Goal: Find specific page/section: Find specific page/section

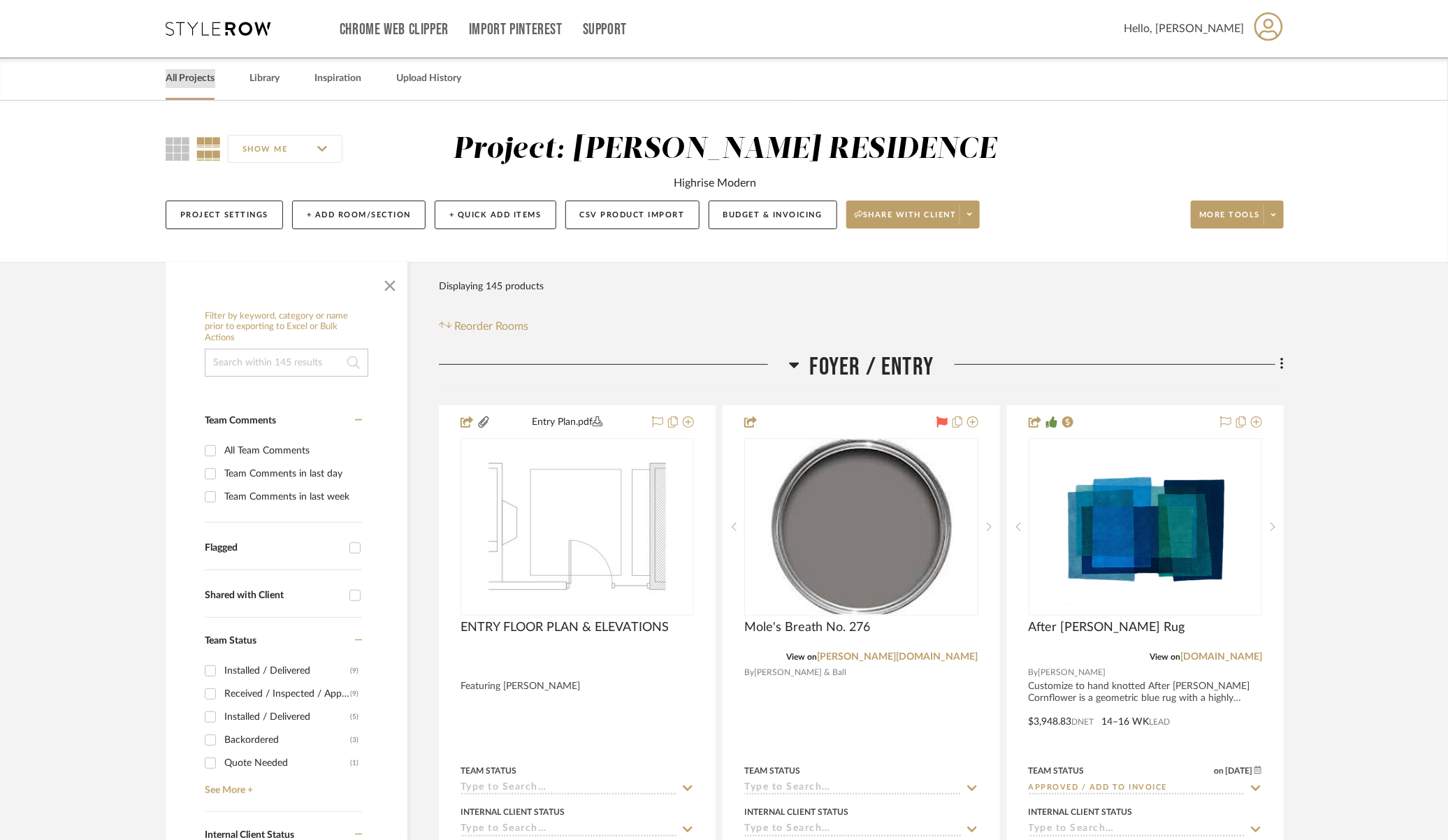
click at [171, 81] on link "All Projects" at bounding box center [190, 78] width 49 height 19
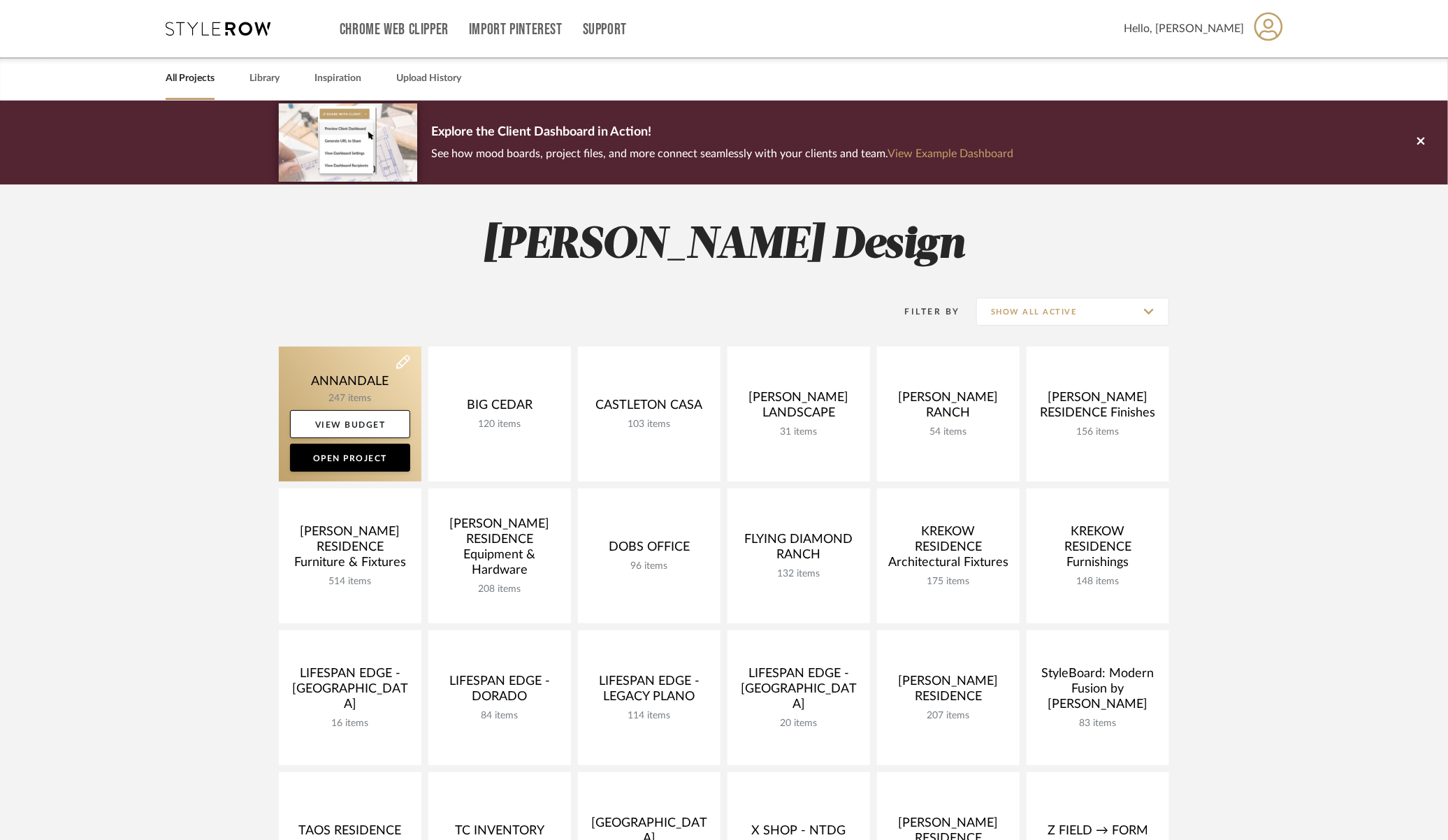
click at [296, 380] on link at bounding box center [350, 414] width 142 height 135
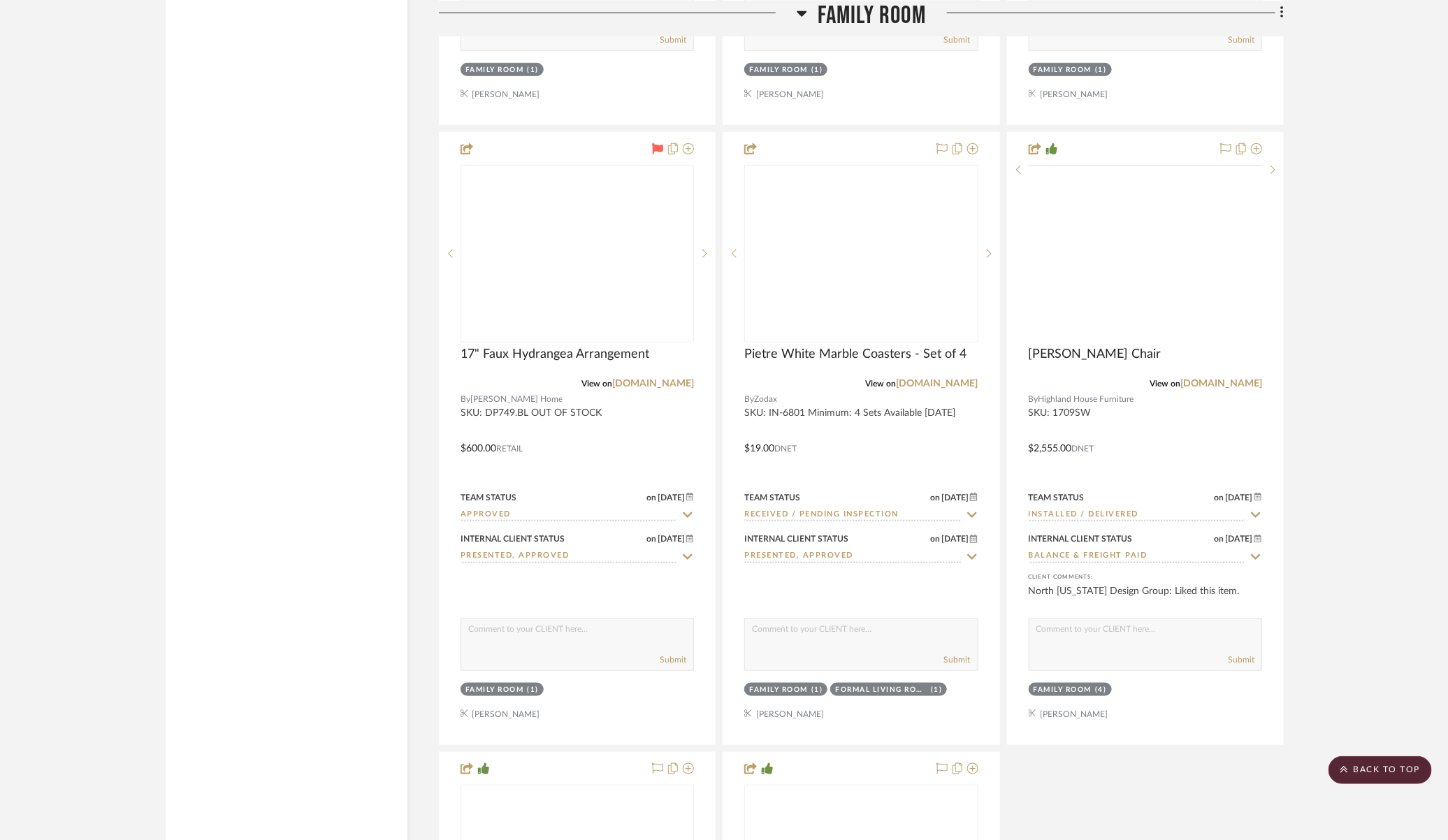
scroll to position [11464, 0]
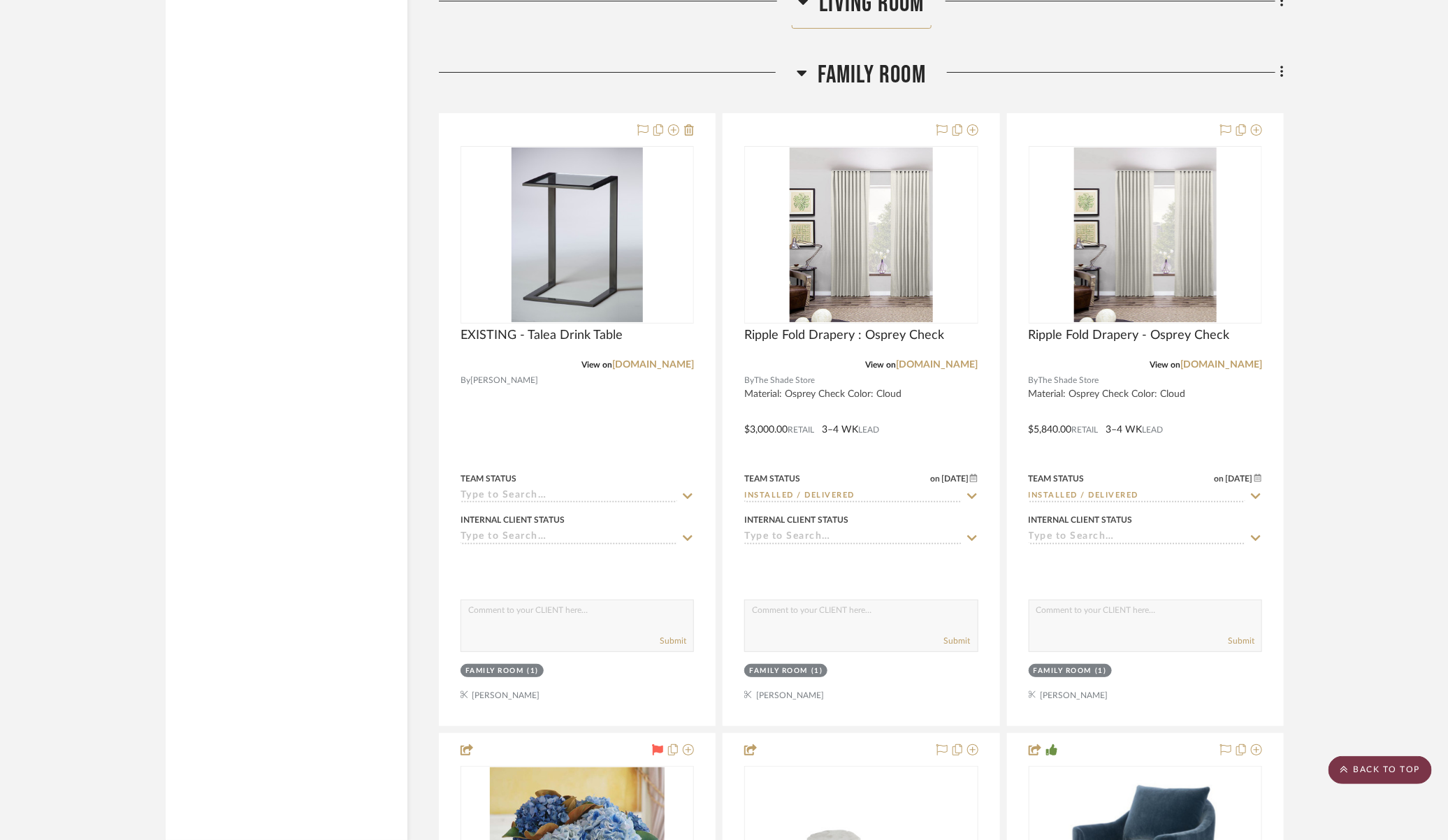
click at [1386, 773] on scroll-to-top-button "BACK TO TOP" at bounding box center [1381, 770] width 104 height 28
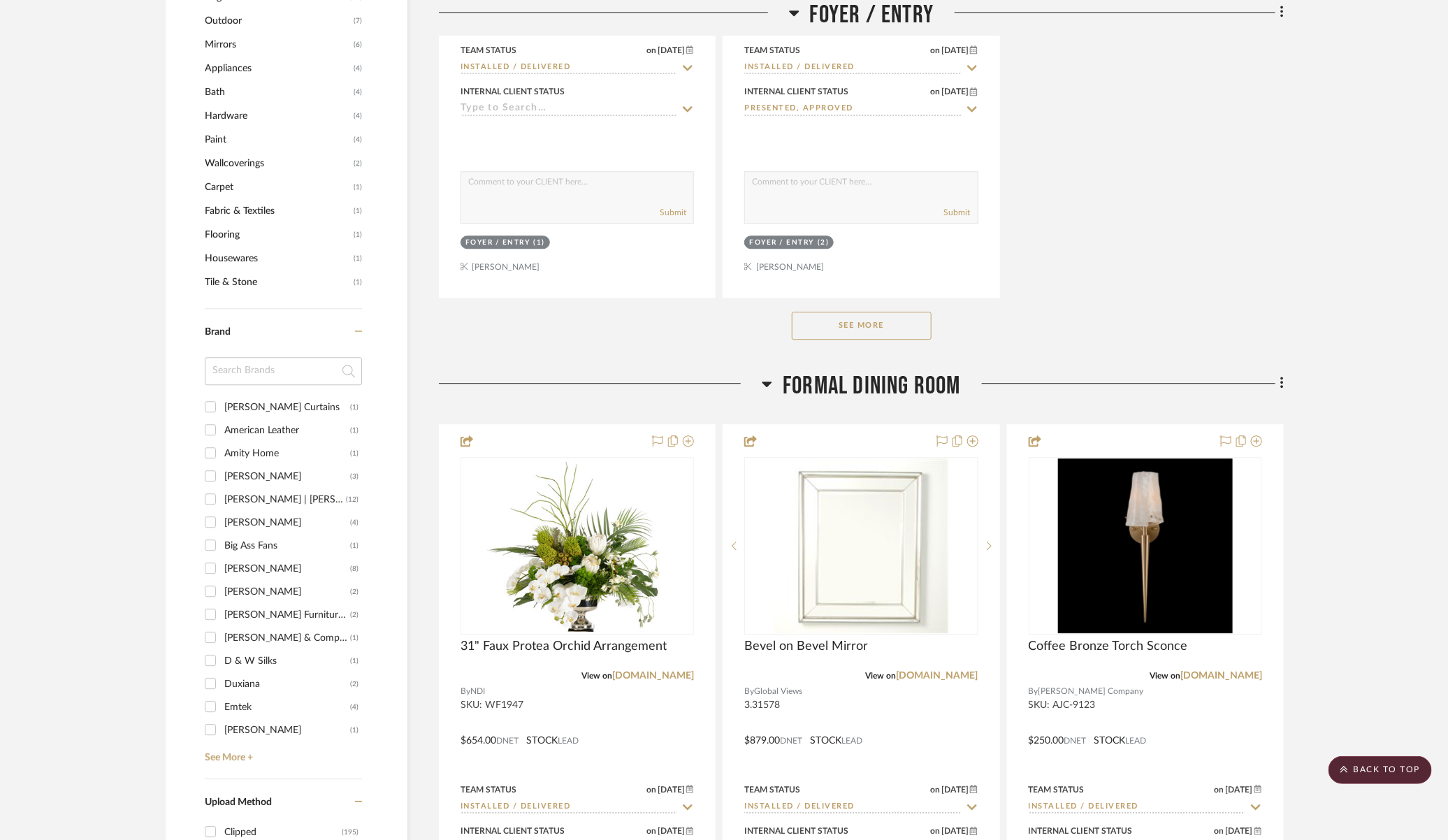
scroll to position [2001, 0]
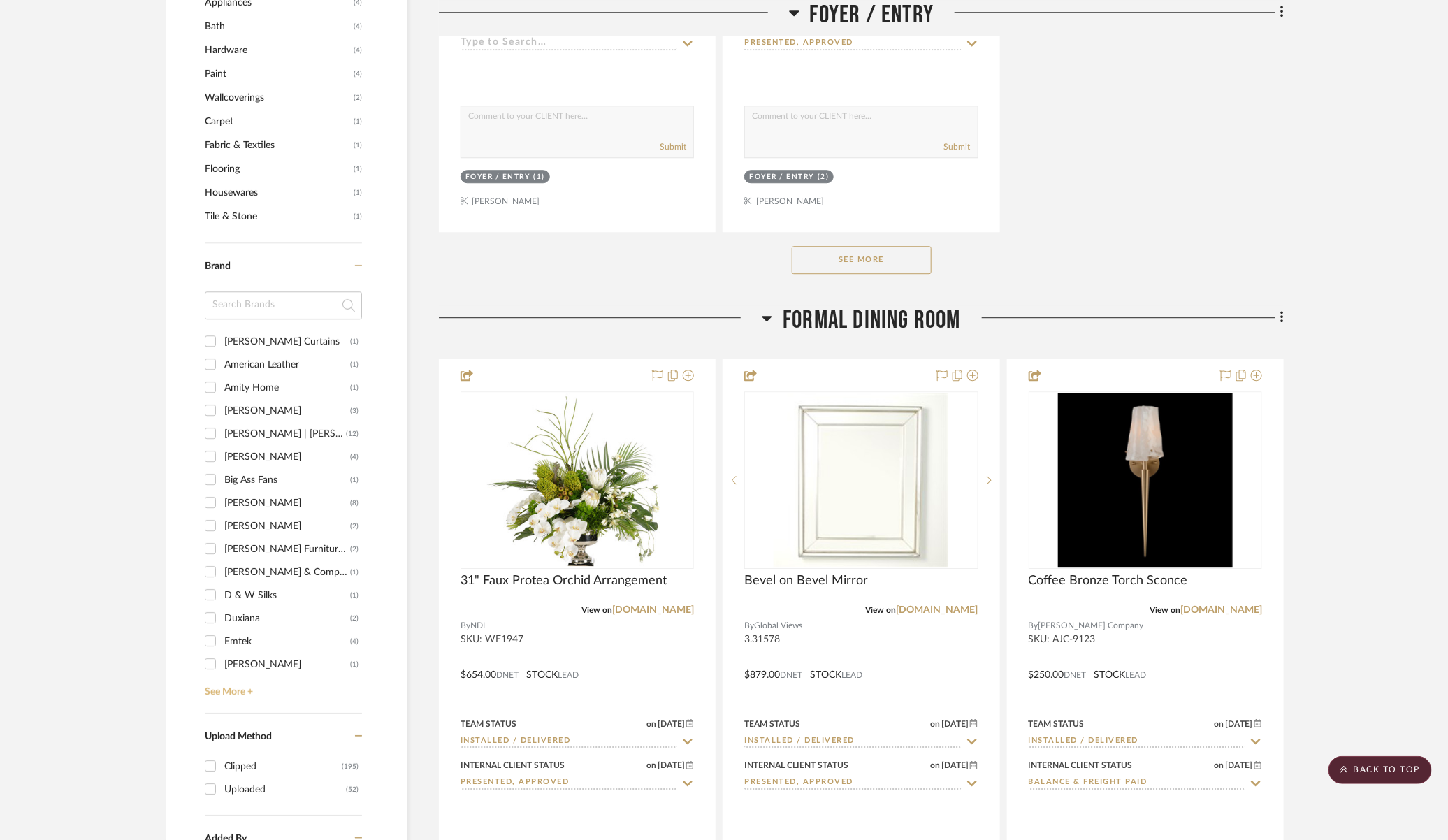
click at [222, 690] on link "See More +" at bounding box center [282, 687] width 161 height 22
